Goal: Information Seeking & Learning: Learn about a topic

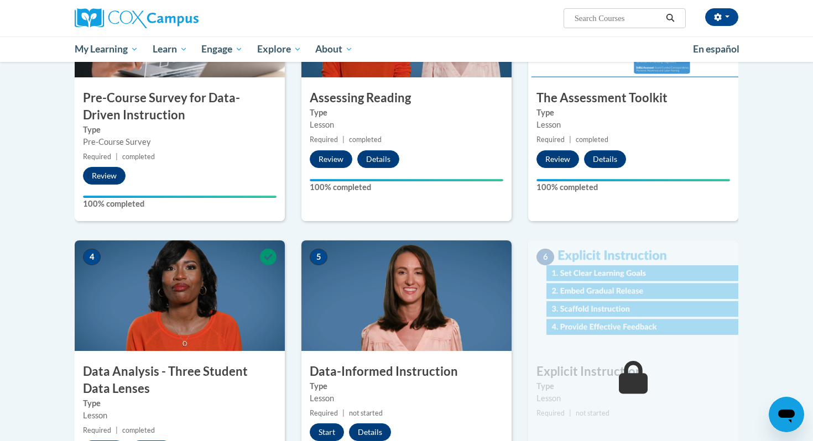
scroll to position [539, 0]
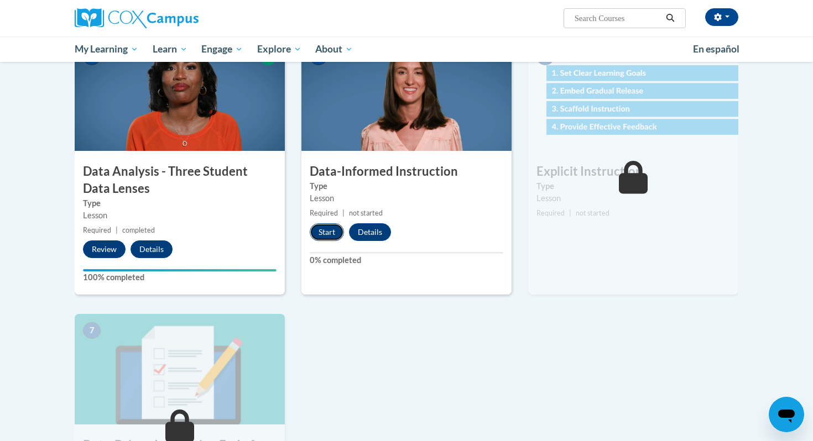
click at [326, 236] on button "Start" at bounding box center [327, 232] width 34 height 18
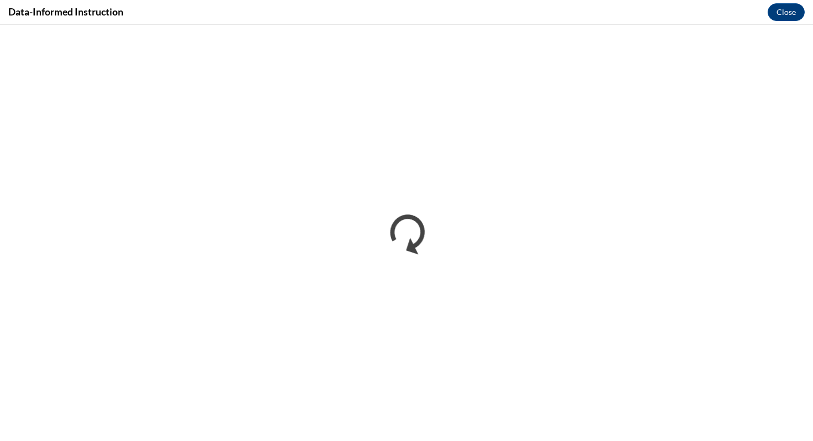
scroll to position [0, 0]
